Goal: Information Seeking & Learning: Learn about a topic

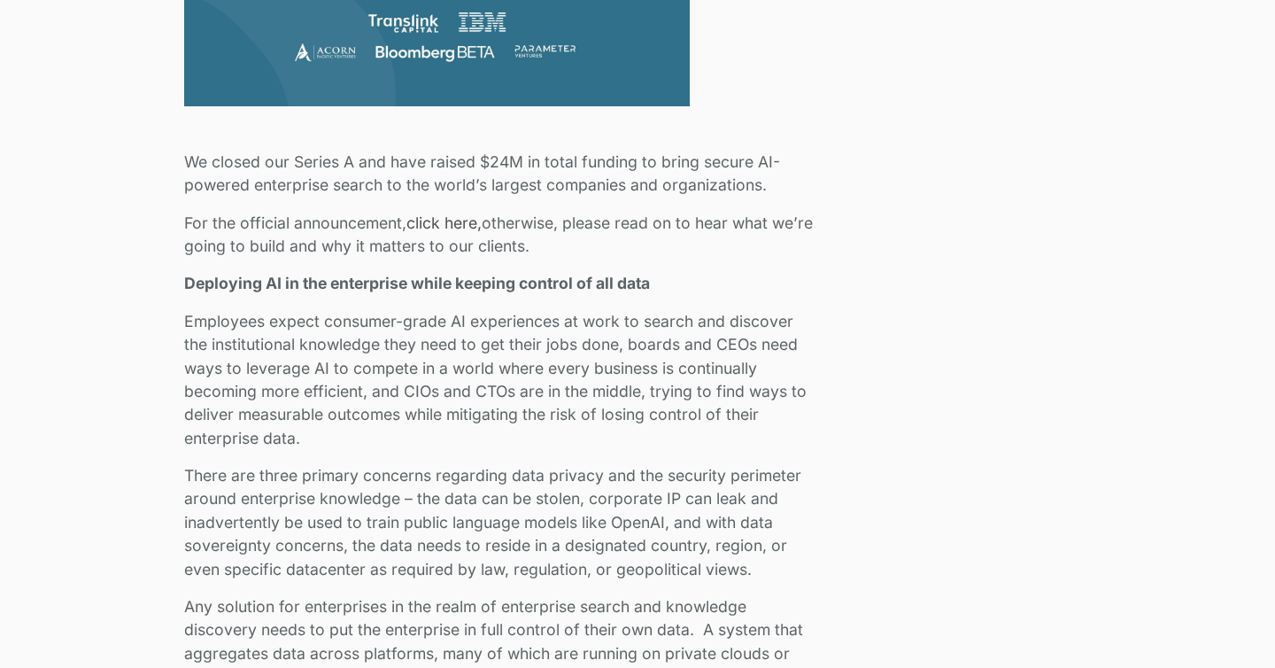
scroll to position [944, 0]
click at [470, 222] on link "click here," at bounding box center [444, 222] width 75 height 19
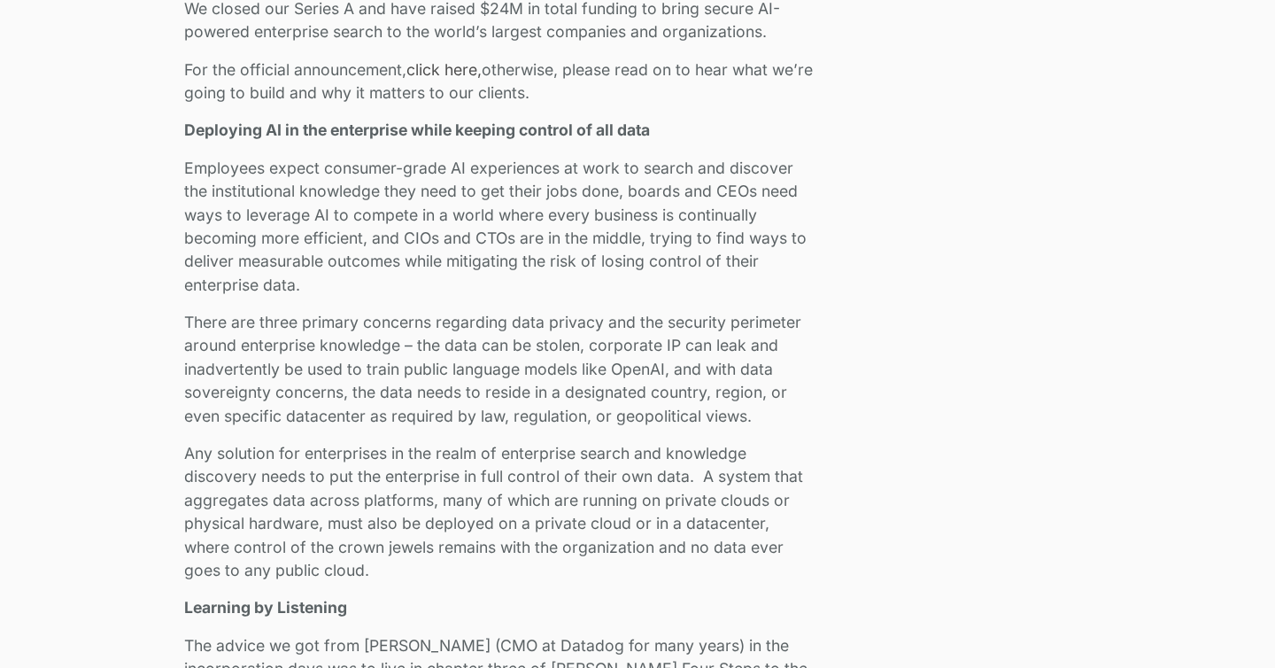
scroll to position [1098, 0]
click at [353, 171] on p "Employees expect consumer-grade AI experiences at work to search and discover t…" at bounding box center [500, 225] width 632 height 140
click at [354, 171] on p "Employees expect consumer-grade AI experiences at work to search and discover t…" at bounding box center [500, 225] width 632 height 140
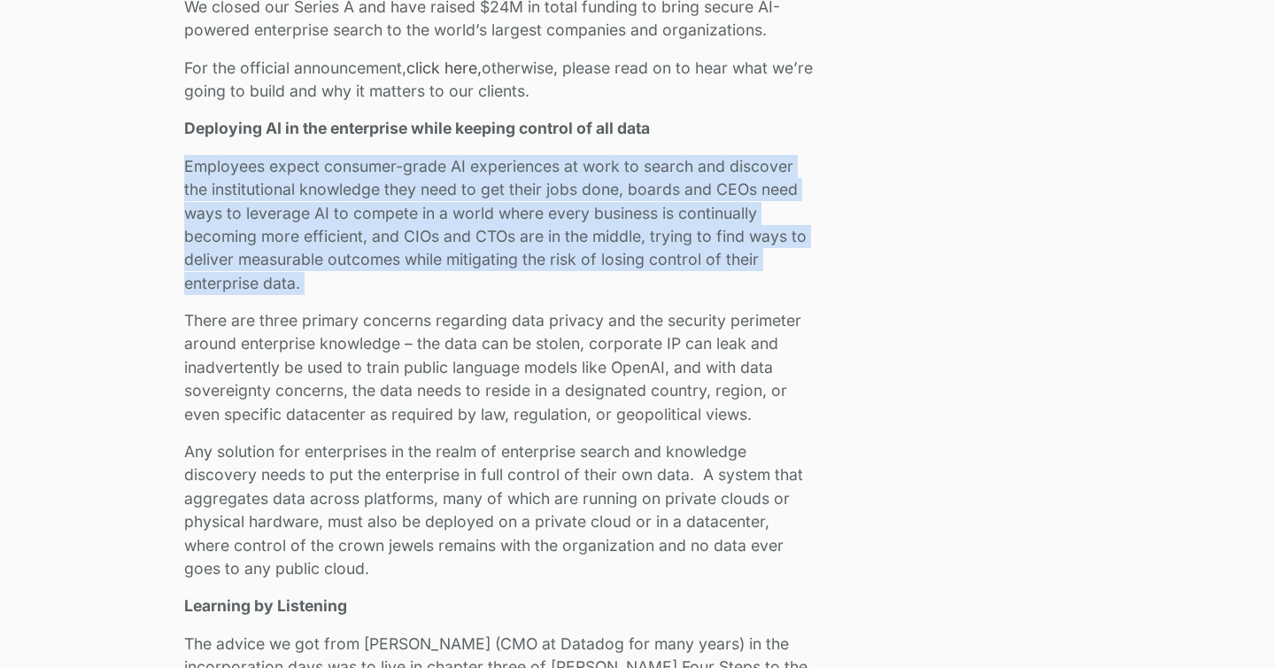
click at [354, 171] on p "Employees expect consumer-grade AI experiences at work to search and discover t…" at bounding box center [500, 225] width 632 height 140
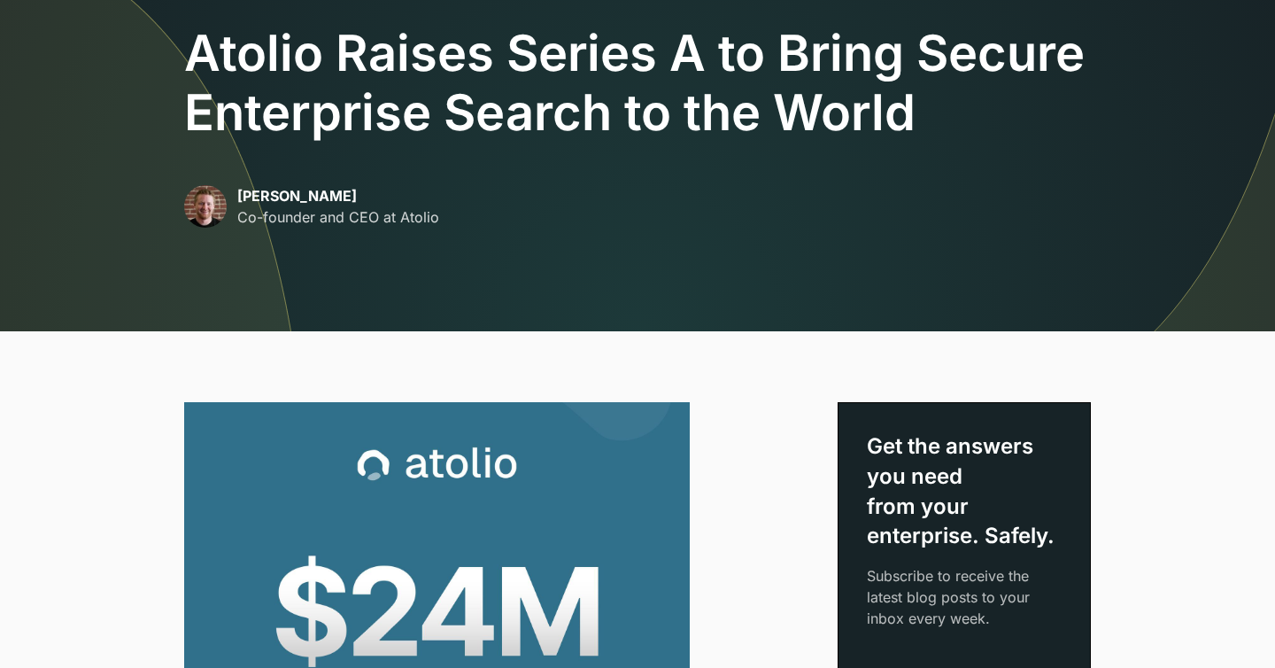
scroll to position [0, 0]
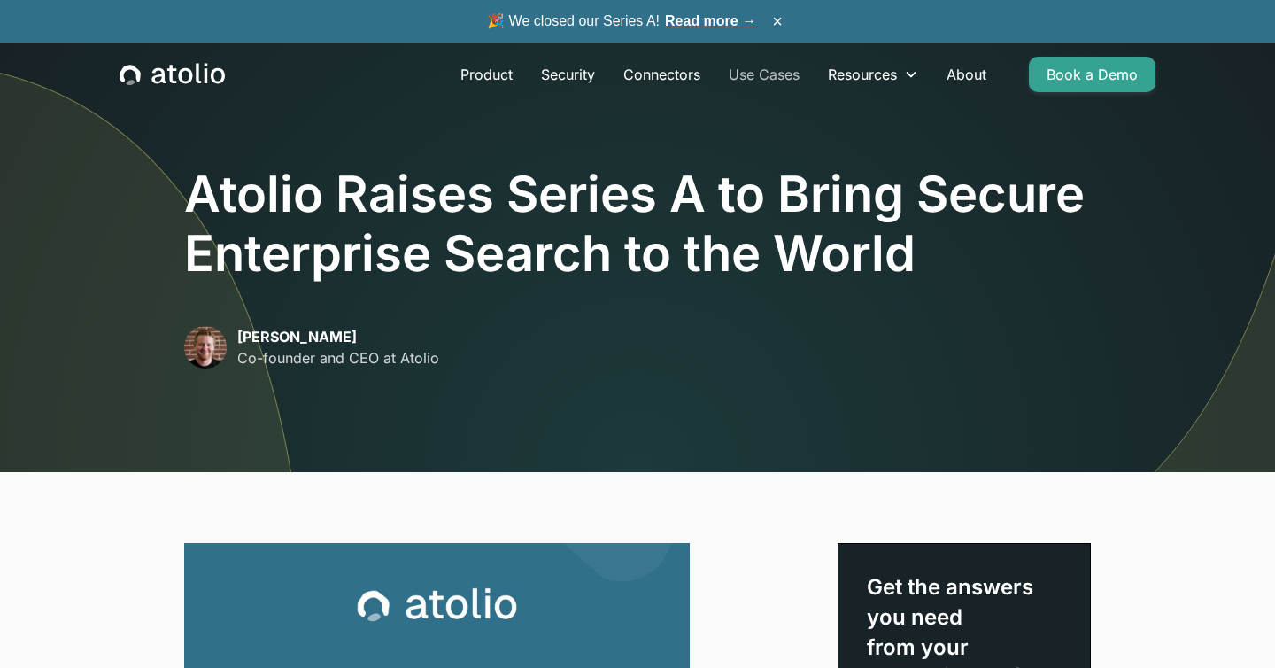
click at [751, 74] on link "Use Cases" at bounding box center [764, 74] width 99 height 35
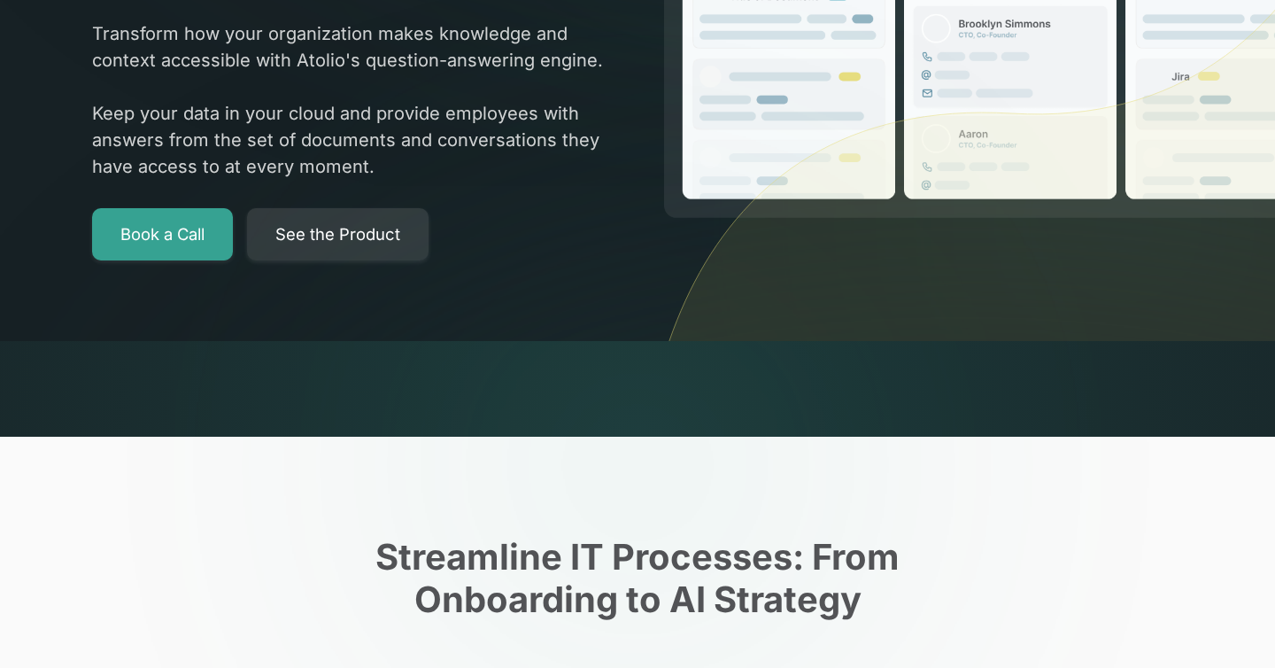
scroll to position [343, 0]
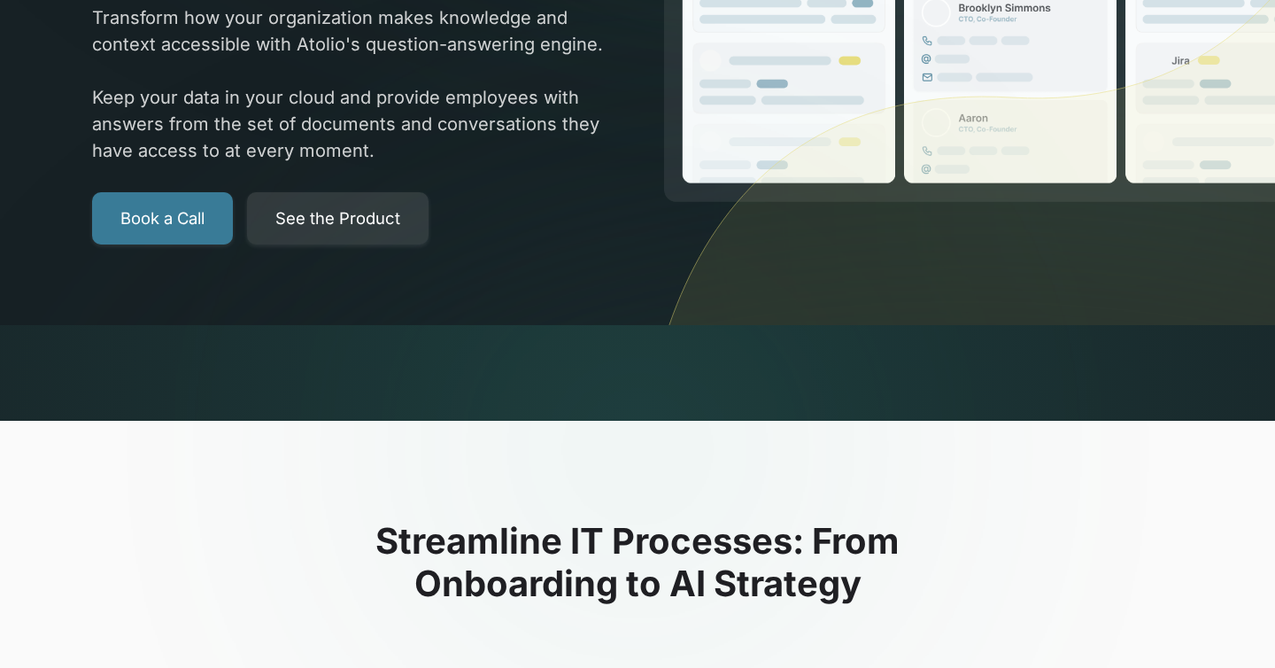
click at [182, 221] on link "Book a Call" at bounding box center [162, 218] width 141 height 53
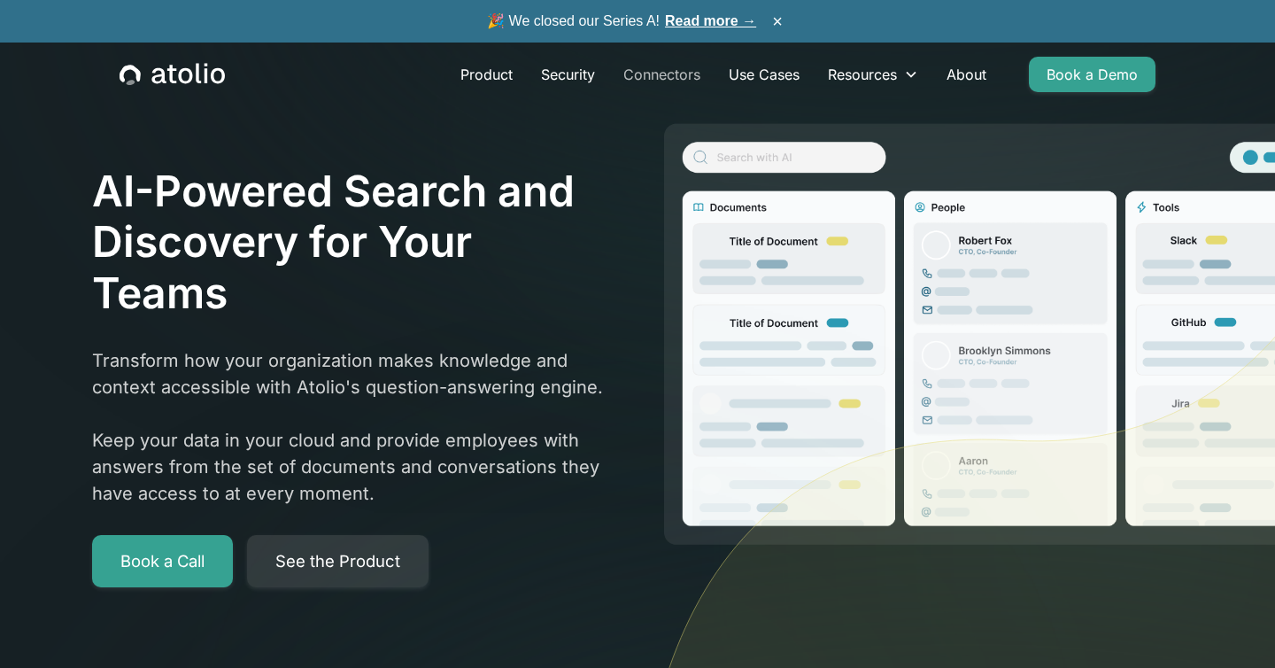
click at [659, 82] on link "Connectors" at bounding box center [661, 74] width 105 height 35
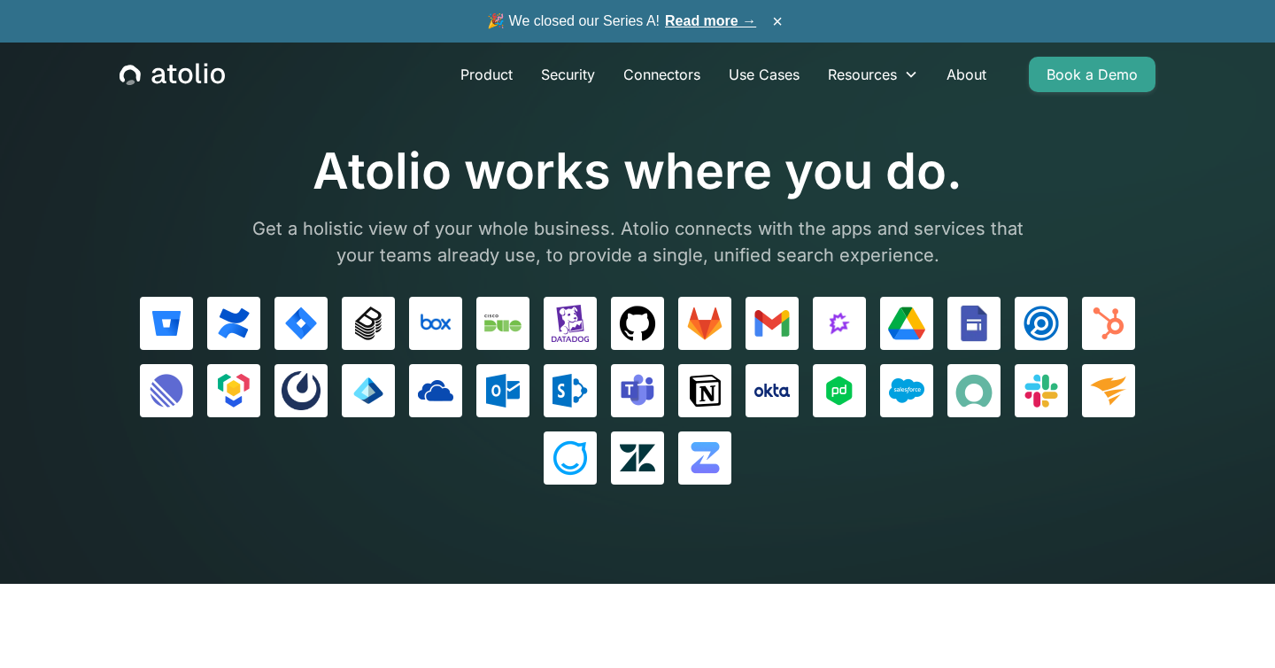
click at [522, 182] on h1 "Atolio works where you do." at bounding box center [637, 171] width 797 height 59
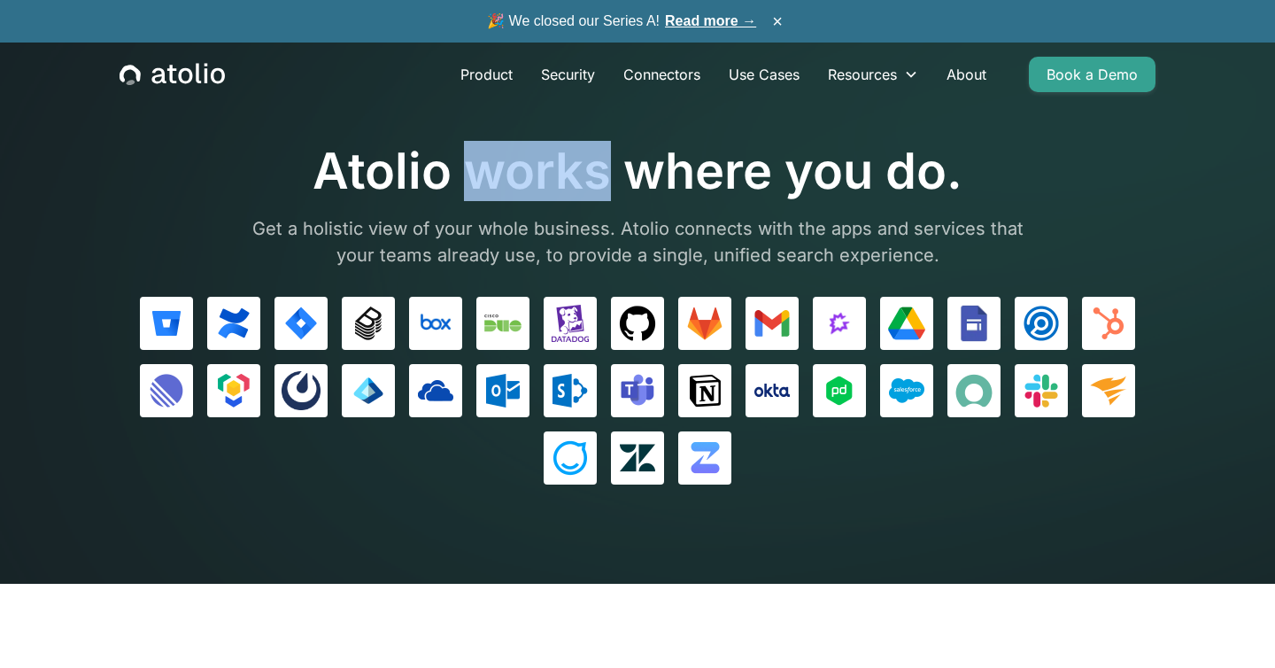
click at [522, 182] on h1 "Atolio works where you do." at bounding box center [637, 171] width 797 height 59
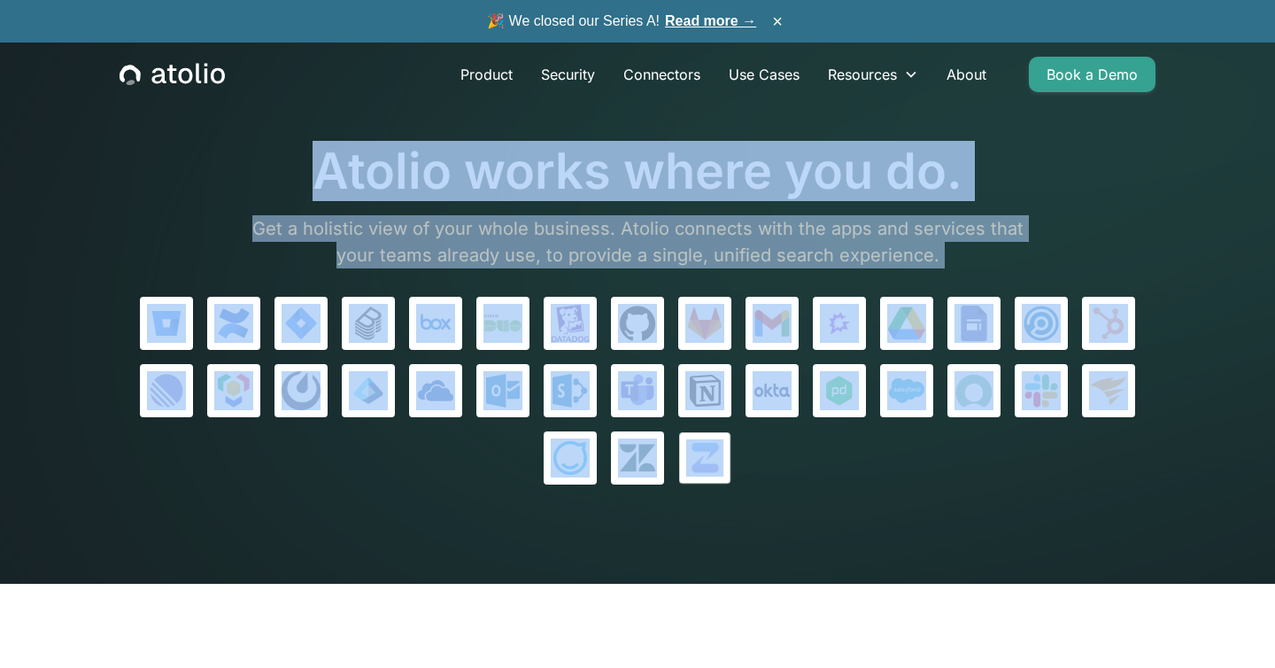
drag, startPoint x: 522, startPoint y: 182, endPoint x: 685, endPoint y: 465, distance: 326.2
click at [685, 465] on div "Atolio works where you do. Get a holistic view of your whole business. Atolio c…" at bounding box center [638, 313] width 1036 height 343
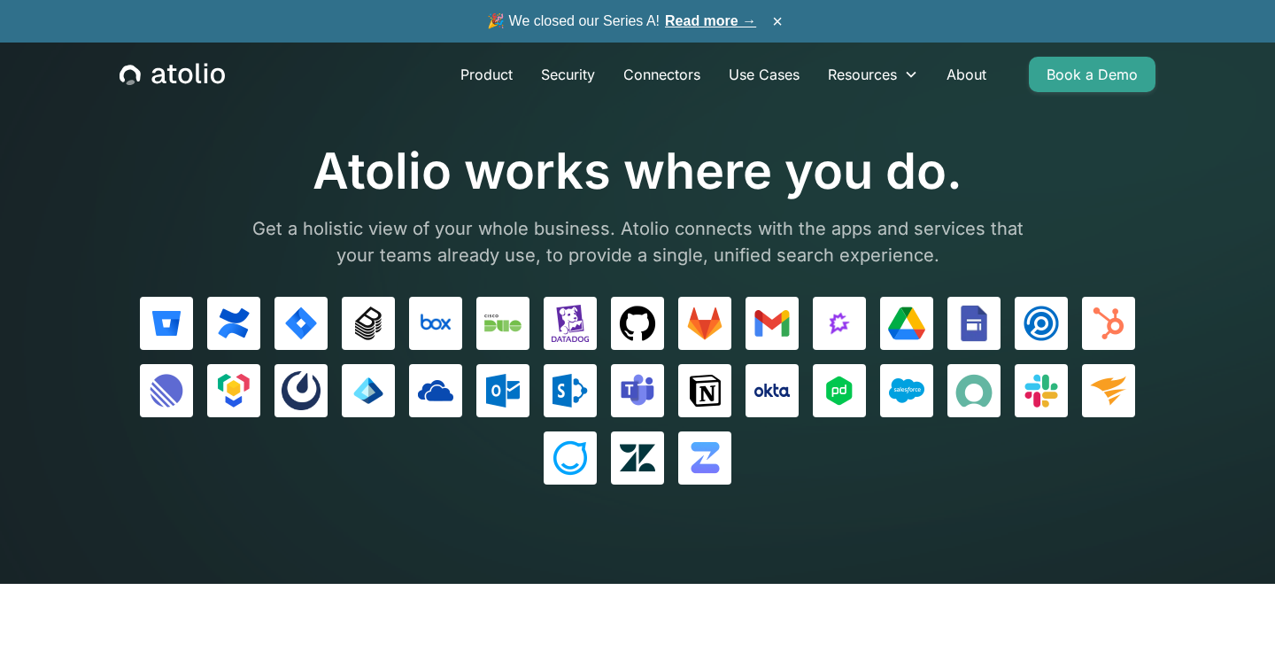
click at [808, 489] on section "Atolio works where you do. Get a holistic view of your whole business. Atolio c…" at bounding box center [637, 292] width 1275 height 584
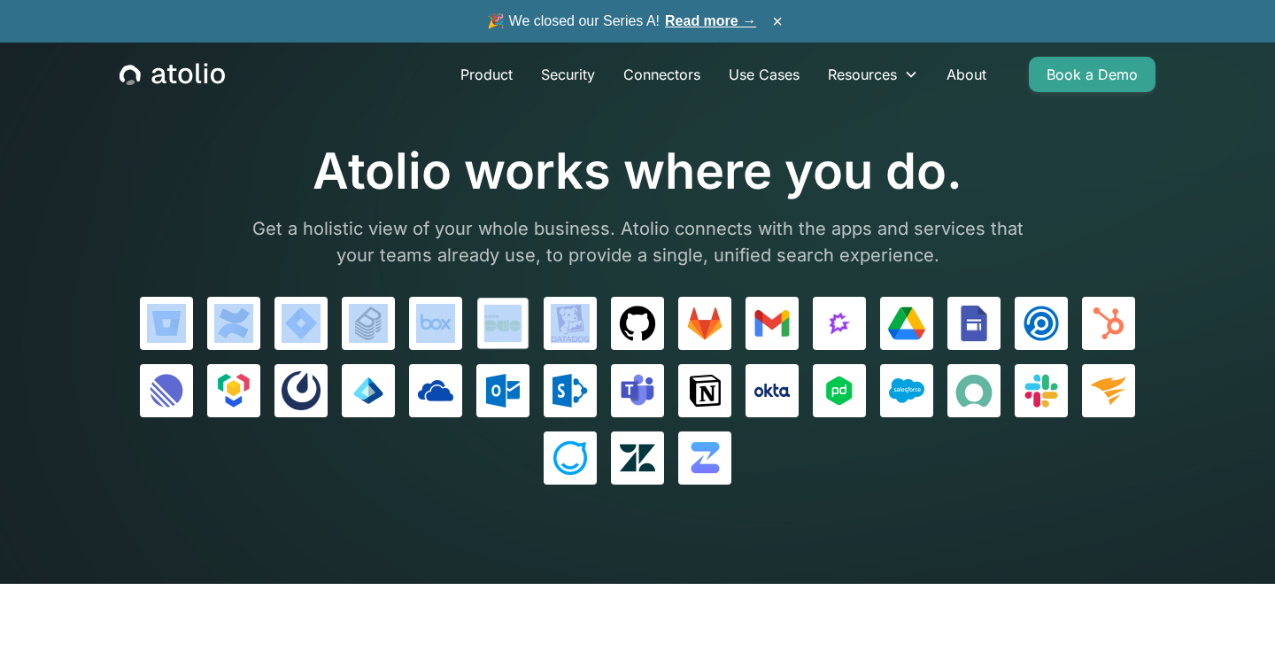
drag, startPoint x: 808, startPoint y: 489, endPoint x: 519, endPoint y: 330, distance: 329.9
click at [519, 330] on section "Atolio works where you do. Get a holistic view of your whole business. Atolio c…" at bounding box center [637, 292] width 1275 height 584
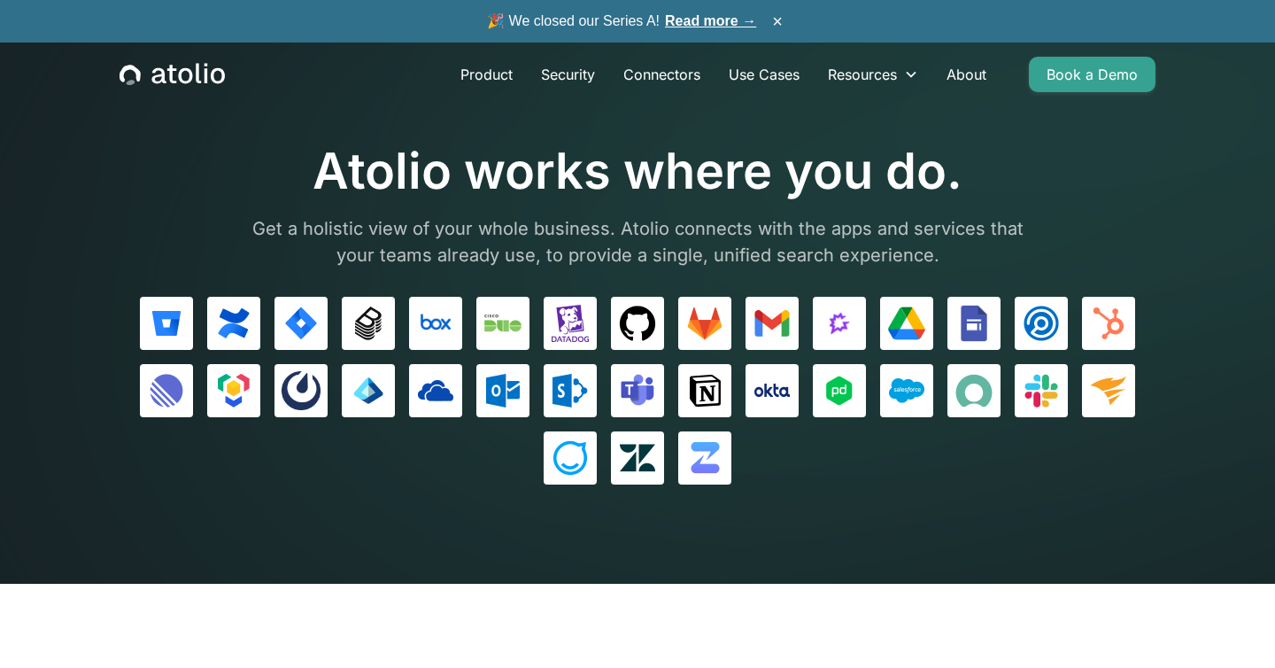
click at [515, 227] on p "Get a holistic view of your whole business. Atolio connects with the apps and s…" at bounding box center [637, 241] width 797 height 53
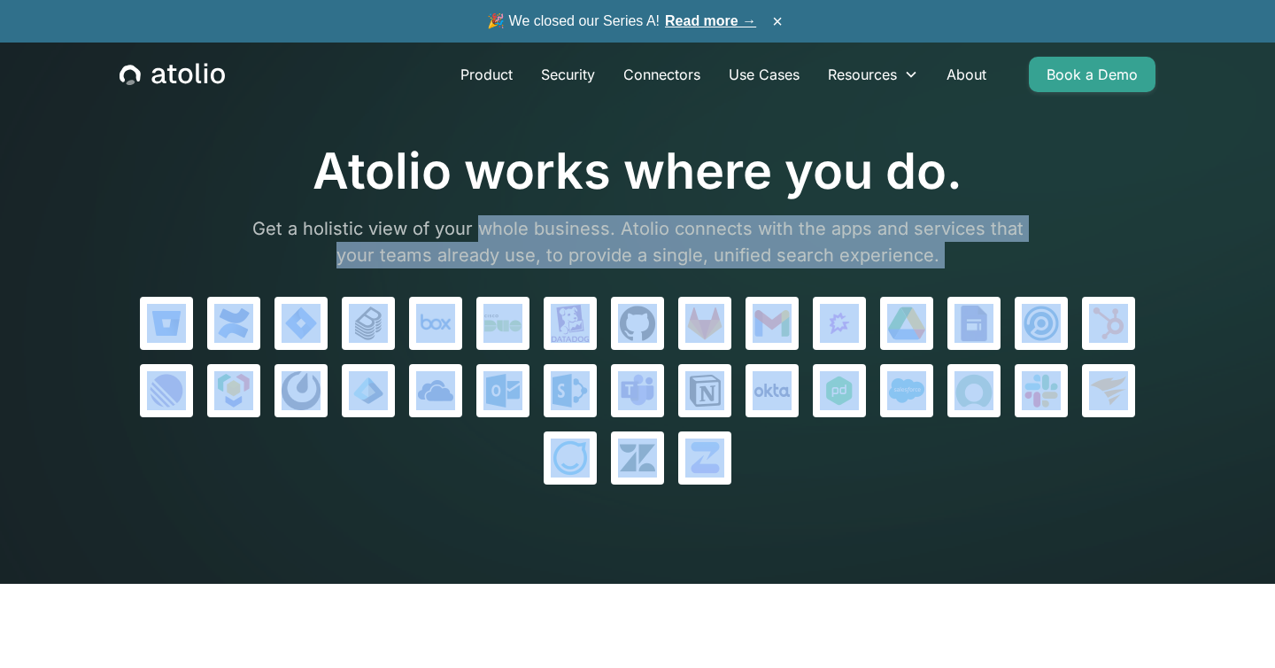
drag, startPoint x: 515, startPoint y: 227, endPoint x: 757, endPoint y: 514, distance: 375.9
click at [757, 514] on section "Atolio works where you do. Get a holistic view of your whole business. Atolio c…" at bounding box center [637, 292] width 1275 height 584
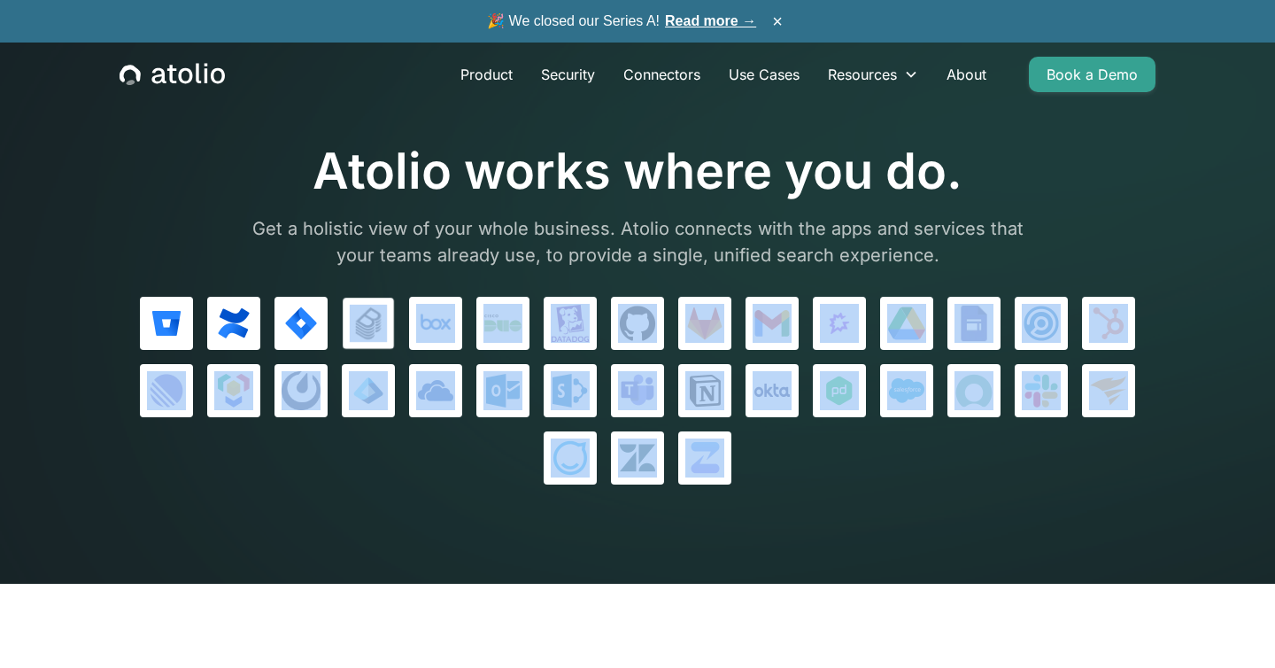
drag, startPoint x: 783, startPoint y: 516, endPoint x: 353, endPoint y: 310, distance: 476.2
click at [353, 310] on section "Atolio works where you do. Get a holistic view of your whole business. Atolio c…" at bounding box center [637, 292] width 1275 height 584
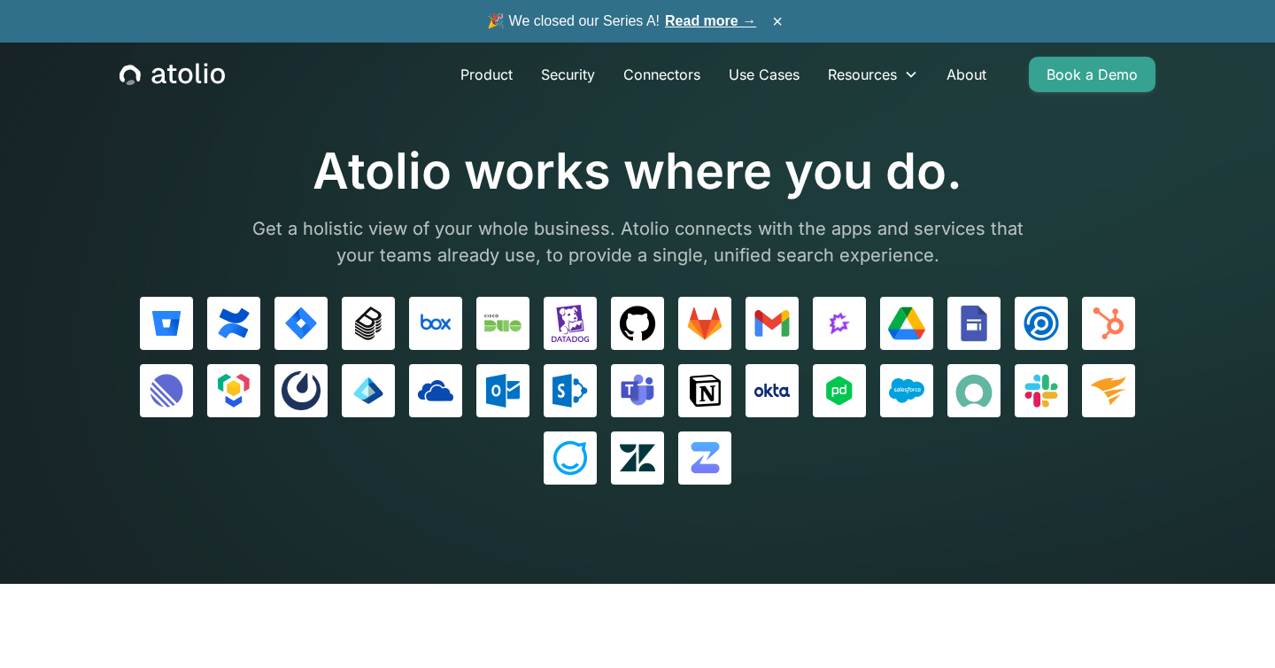
click at [418, 287] on div "Atolio works where you do. Get a holistic view of your whole business. Atolio c…" at bounding box center [638, 313] width 1036 height 343
click at [481, 79] on link "Product" at bounding box center [486, 74] width 81 height 35
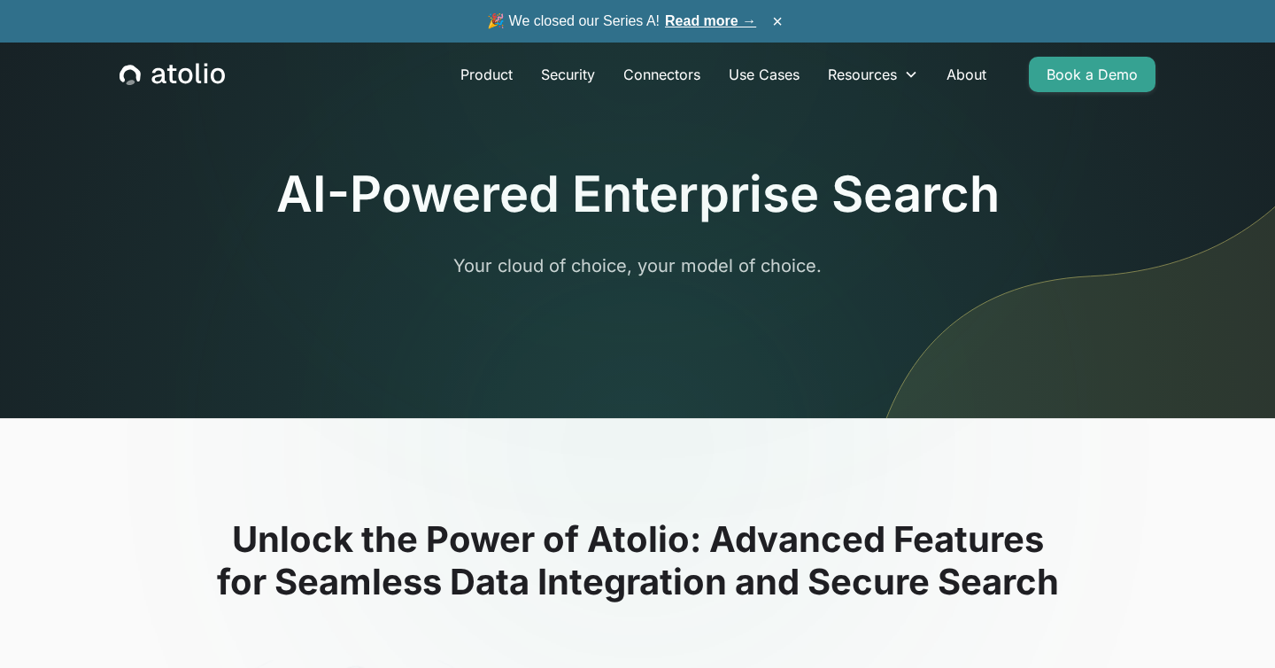
click at [205, 84] on icon "home" at bounding box center [172, 74] width 105 height 23
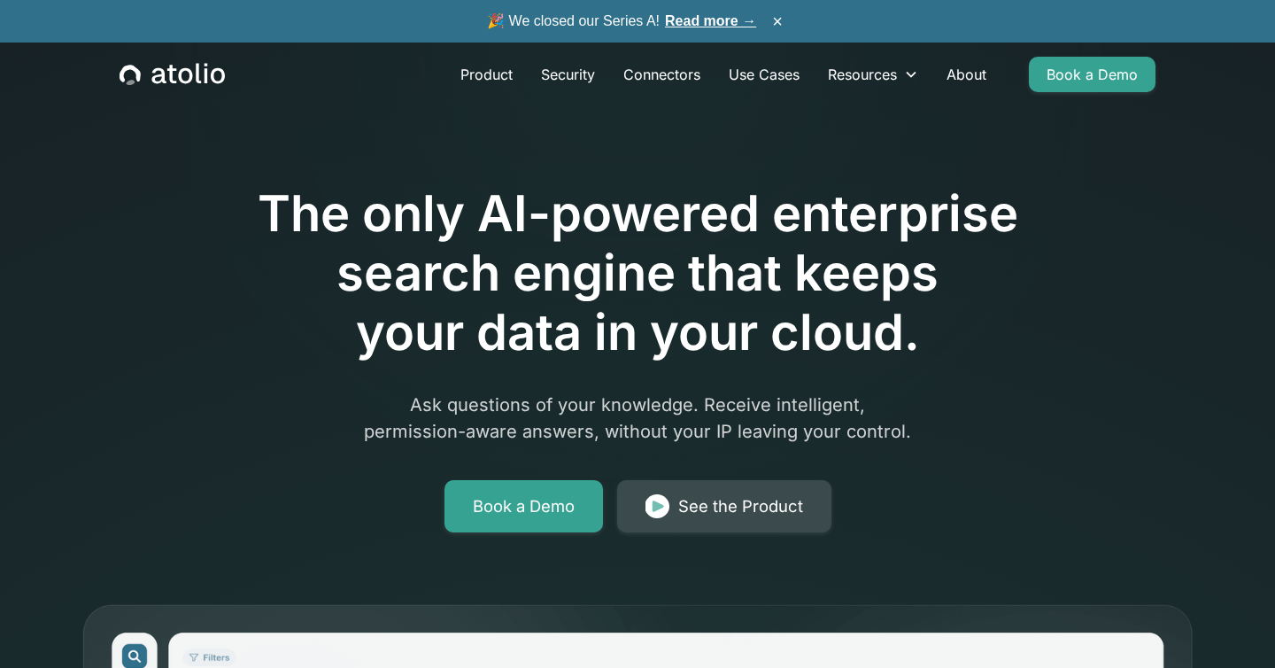
click at [687, 498] on div "See the Product" at bounding box center [740, 506] width 125 height 25
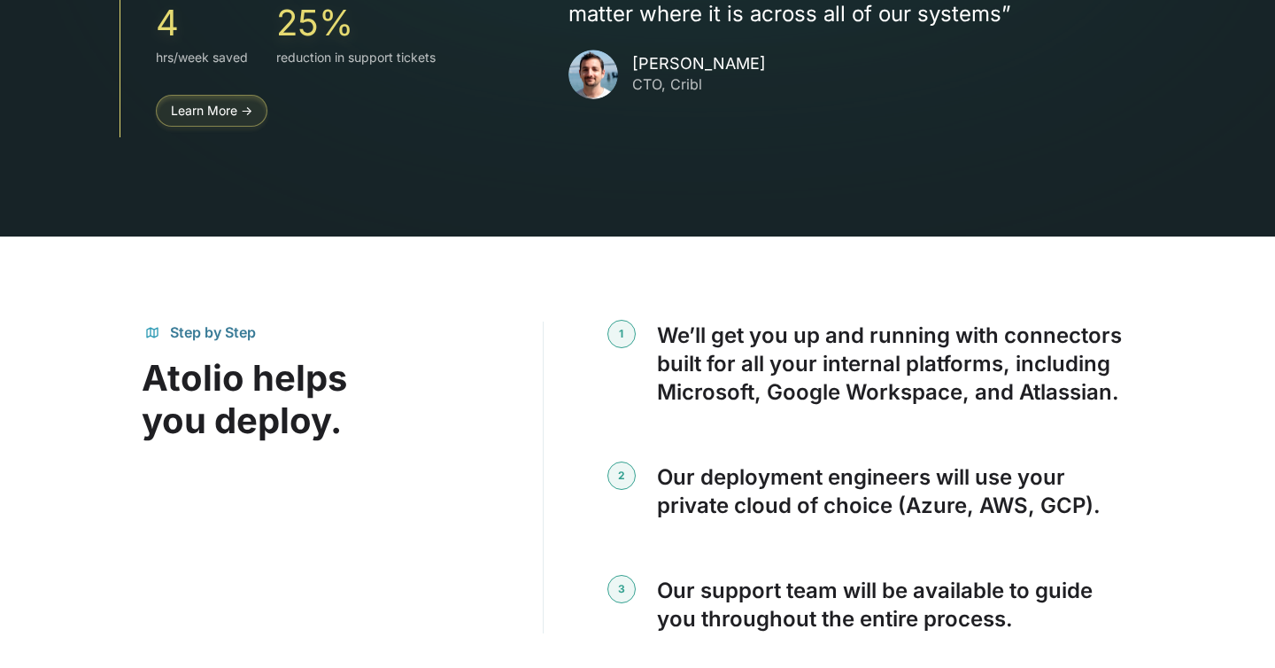
scroll to position [3223, 0]
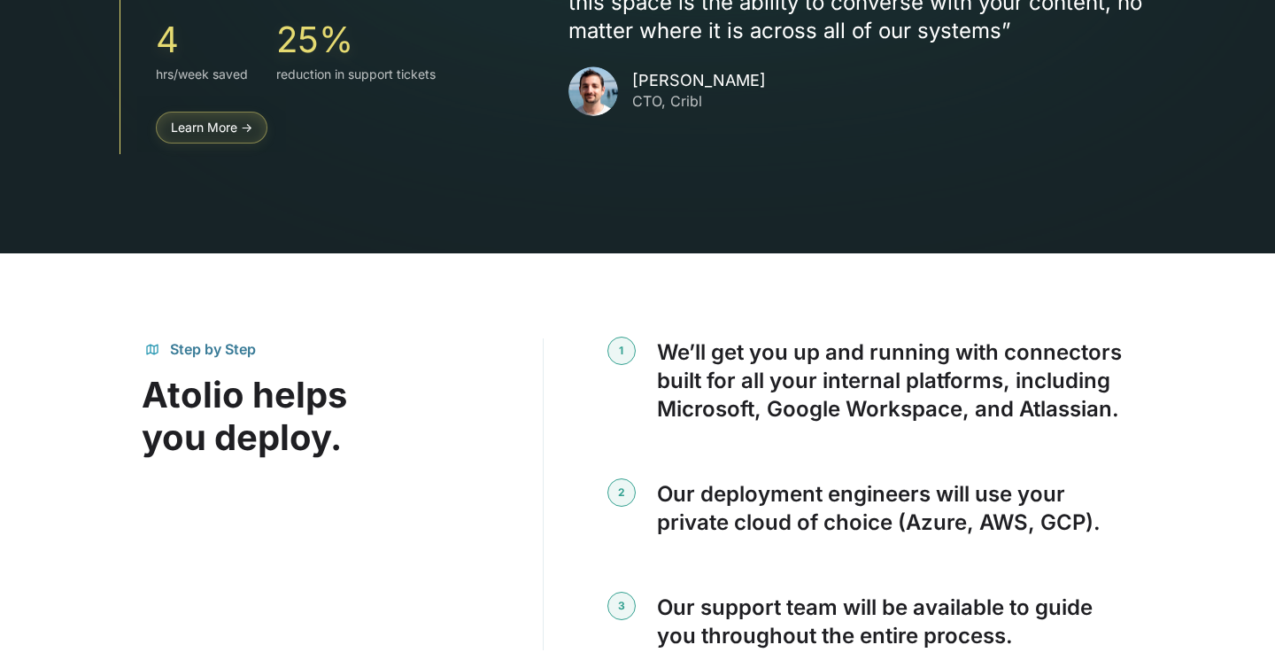
click at [236, 121] on div "Learn More ->" at bounding box center [211, 127] width 81 height 12
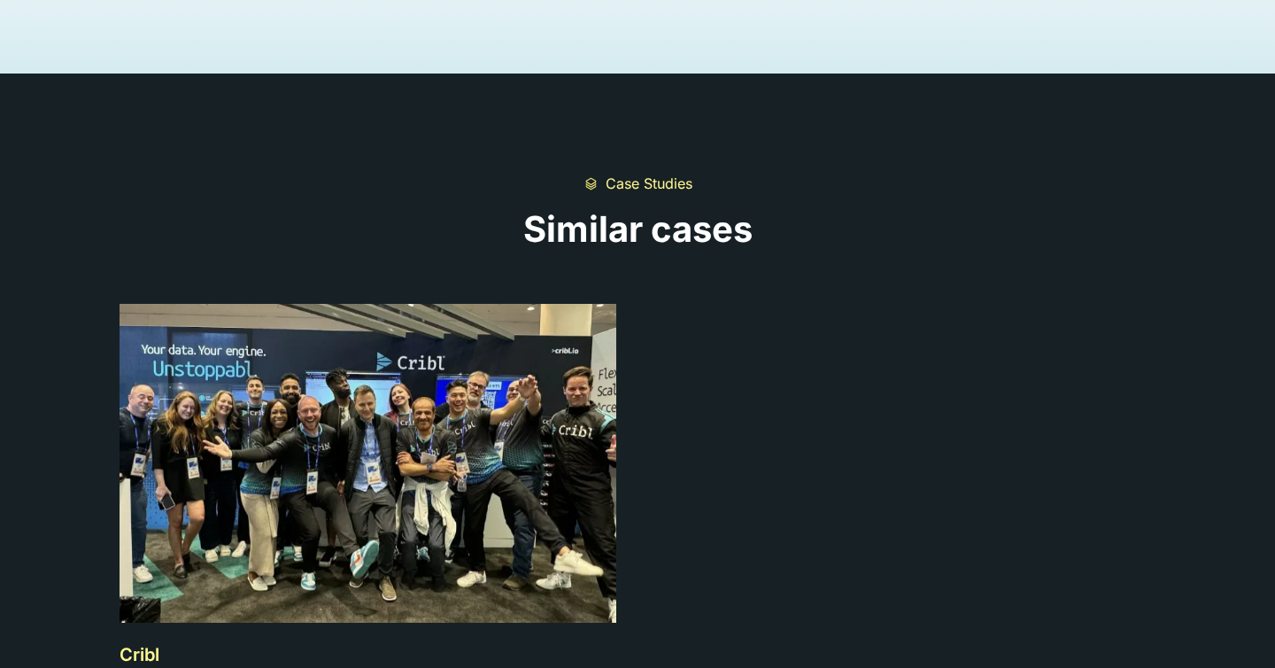
scroll to position [5488, 0]
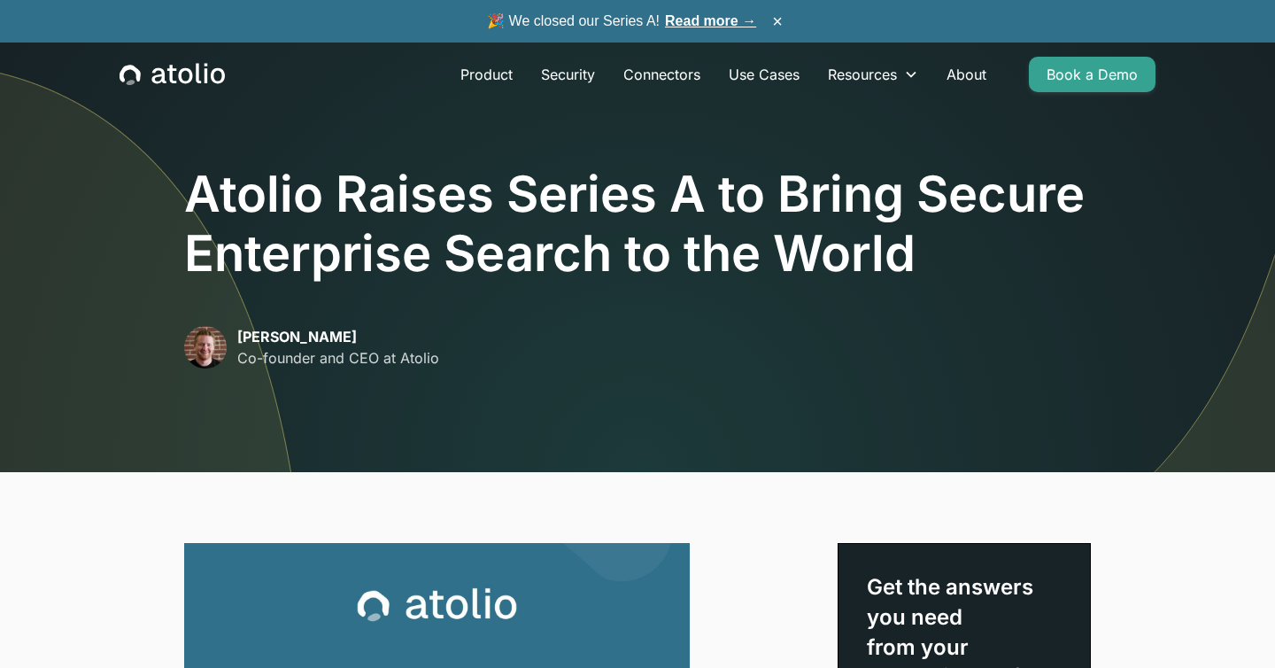
scroll to position [1, 0]
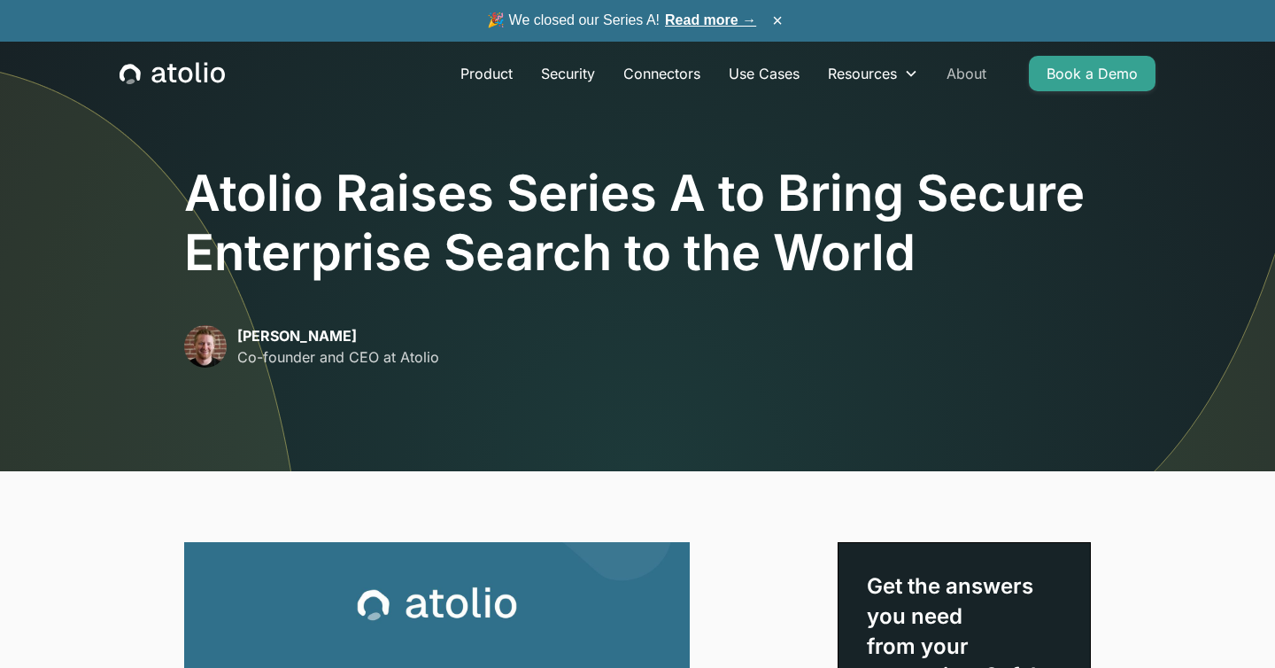
click at [968, 67] on link "About" at bounding box center [967, 73] width 68 height 35
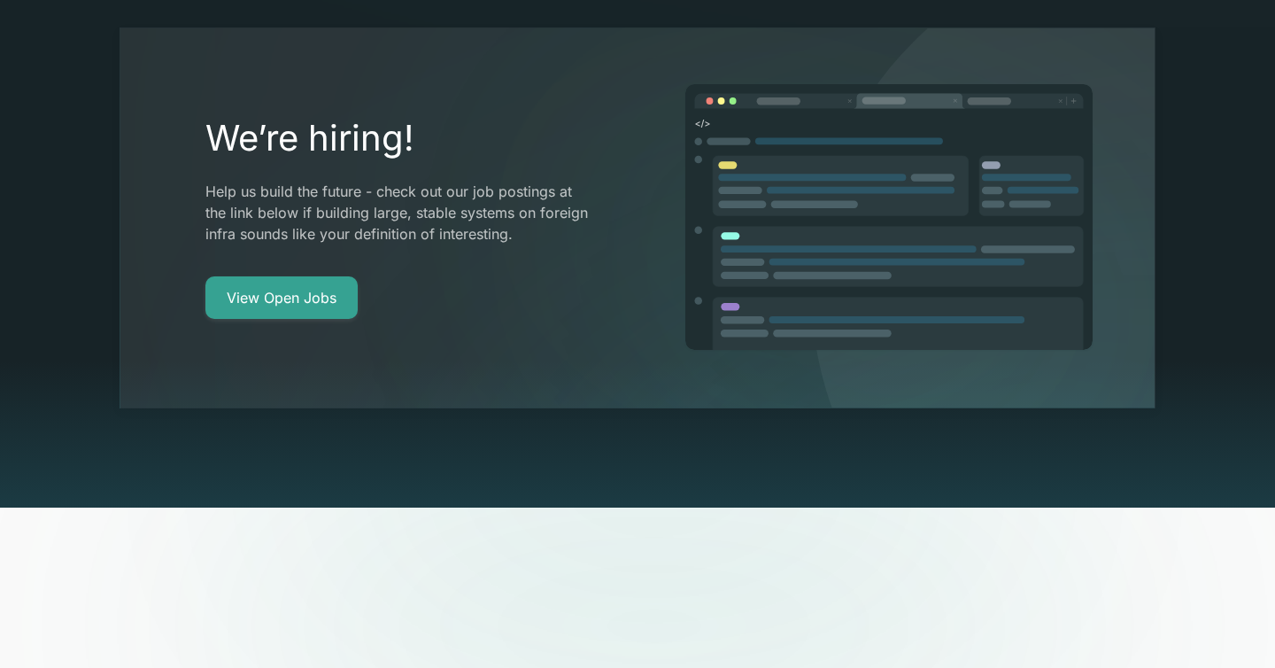
scroll to position [3410, 0]
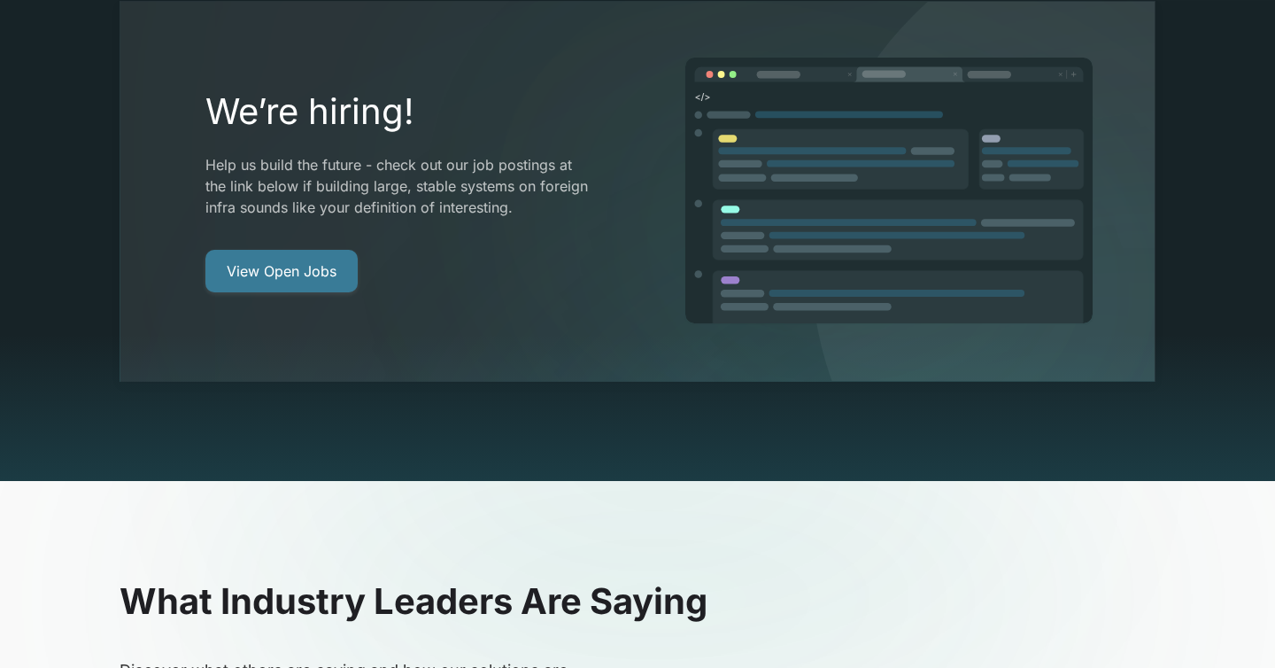
click at [308, 250] on link "View Open Jobs" at bounding box center [281, 271] width 152 height 43
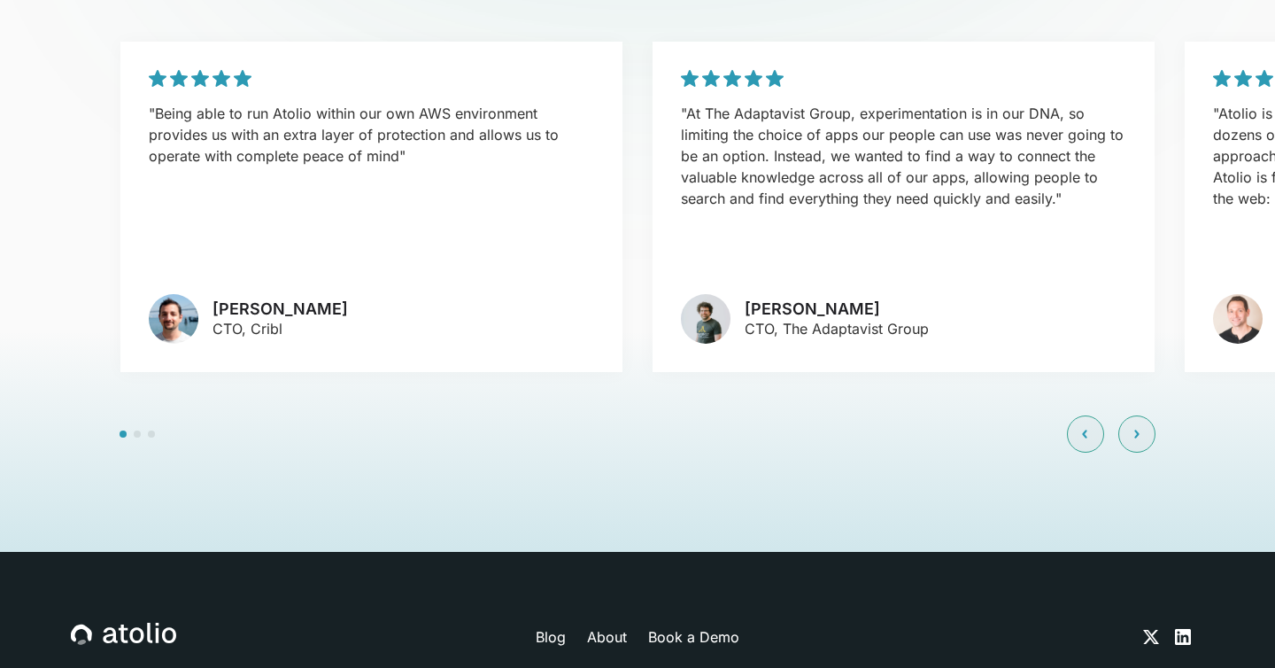
scroll to position [4176, 0]
